Goal: Information Seeking & Learning: Find specific fact

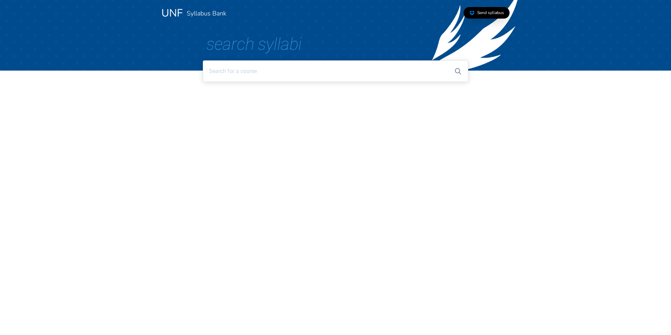
click at [234, 72] on input at bounding box center [335, 70] width 265 height 21
click at [342, 79] on input at bounding box center [335, 70] width 265 height 21
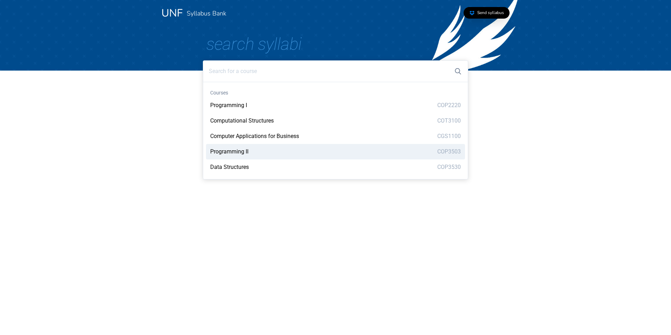
click at [523, 85] on html "UNF Syllabus Bank Send syllabus Search Syllabi Courses Programming I COP2220 Co…" at bounding box center [335, 42] width 671 height 85
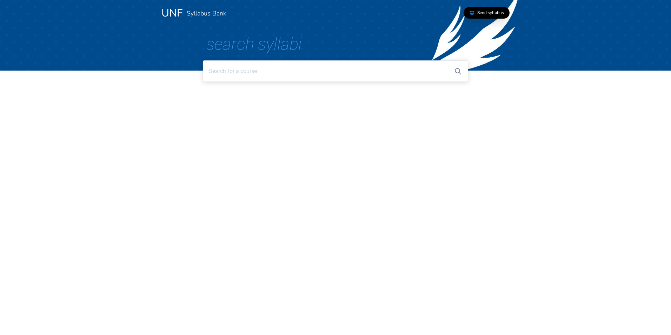
click at [354, 78] on input at bounding box center [335, 70] width 265 height 21
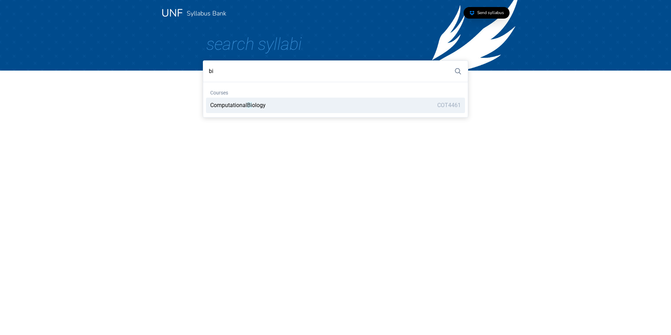
type input "b"
click at [571, 85] on html "UNF Syllabus Bank Send syllabus Search Syllabi Courses Programming I COP2220 Co…" at bounding box center [335, 42] width 671 height 85
